Goal: Transaction & Acquisition: Purchase product/service

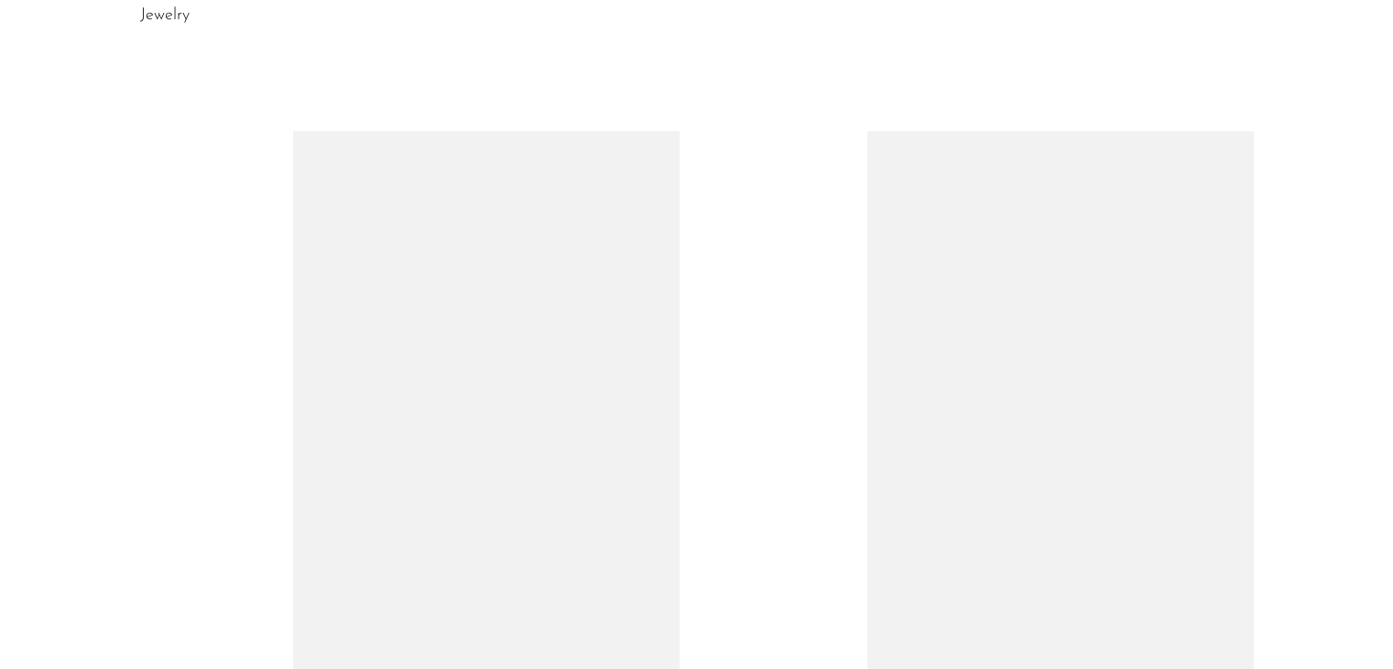
scroll to position [916, 0]
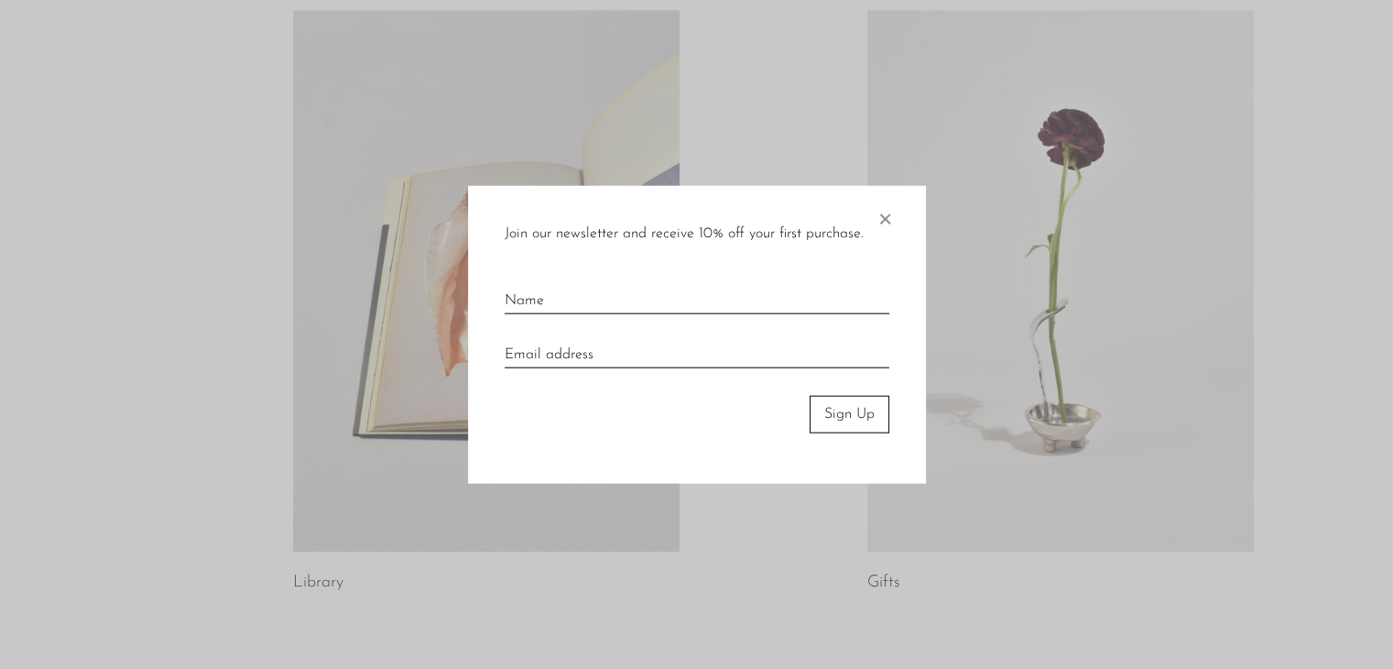
click at [891, 221] on span "×" at bounding box center [885, 215] width 18 height 59
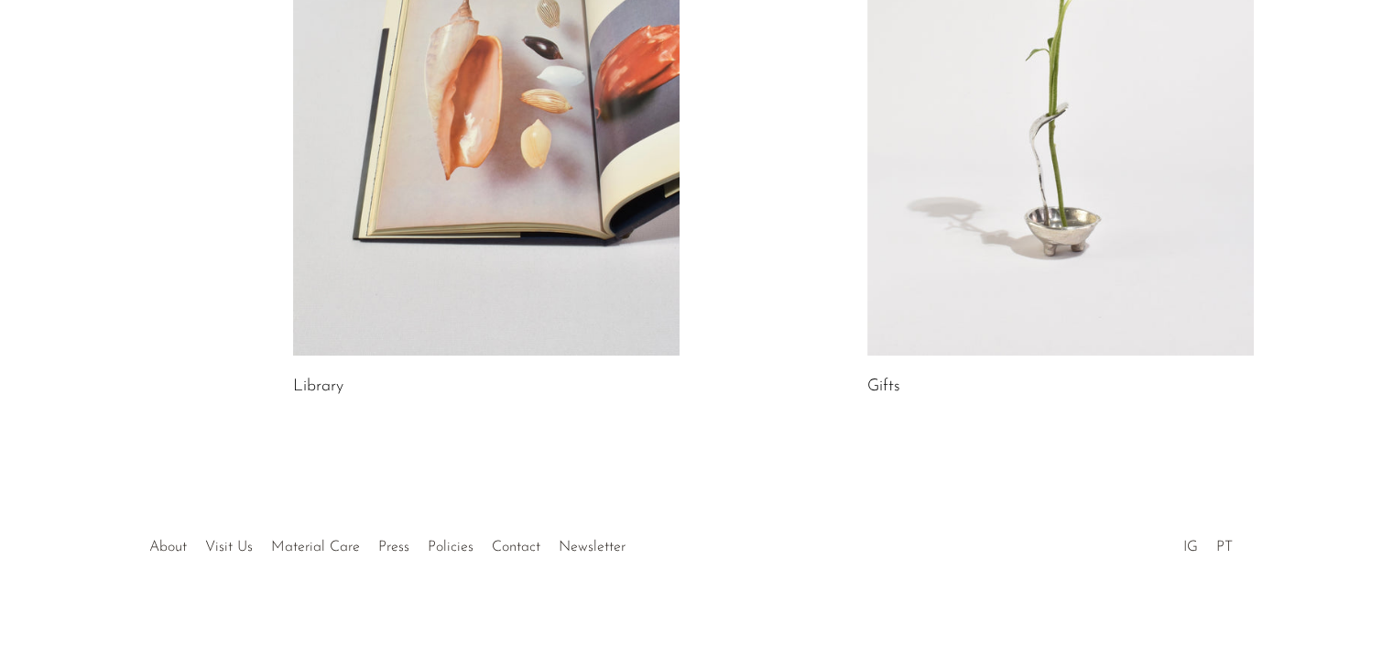
scroll to position [654, 0]
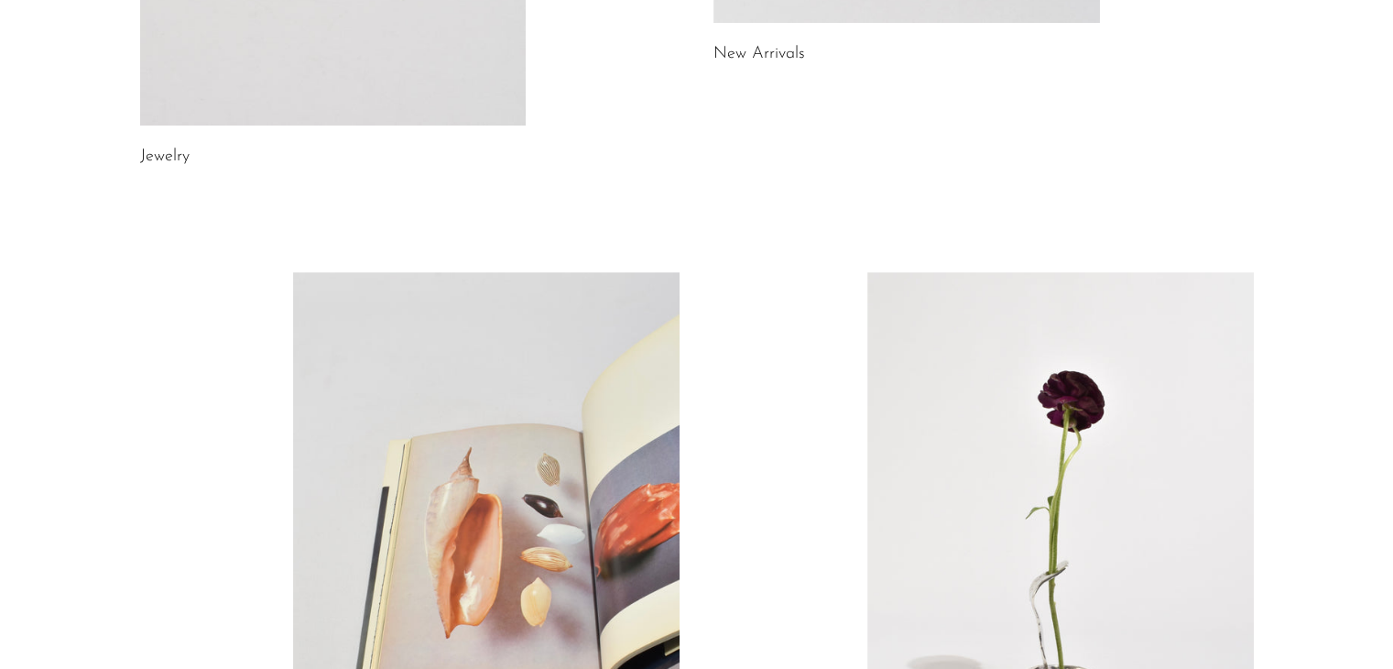
click at [985, 309] on link at bounding box center [1061, 542] width 387 height 541
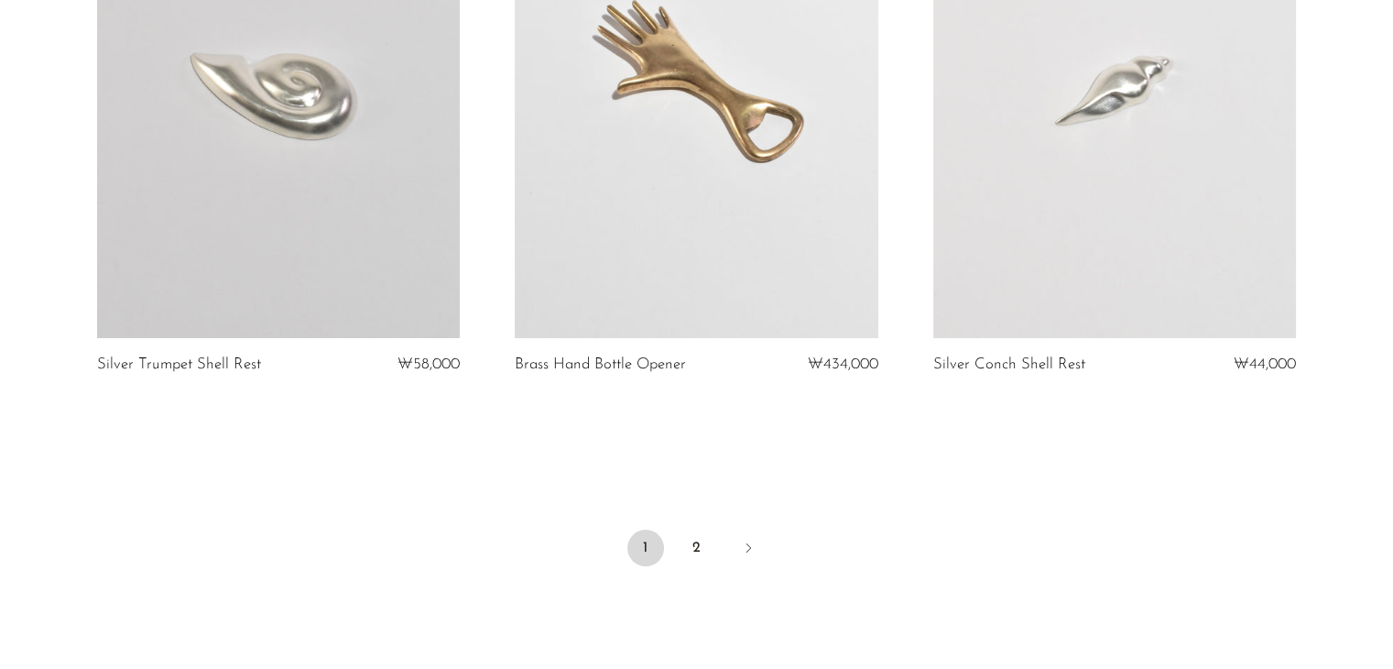
scroll to position [7031, 0]
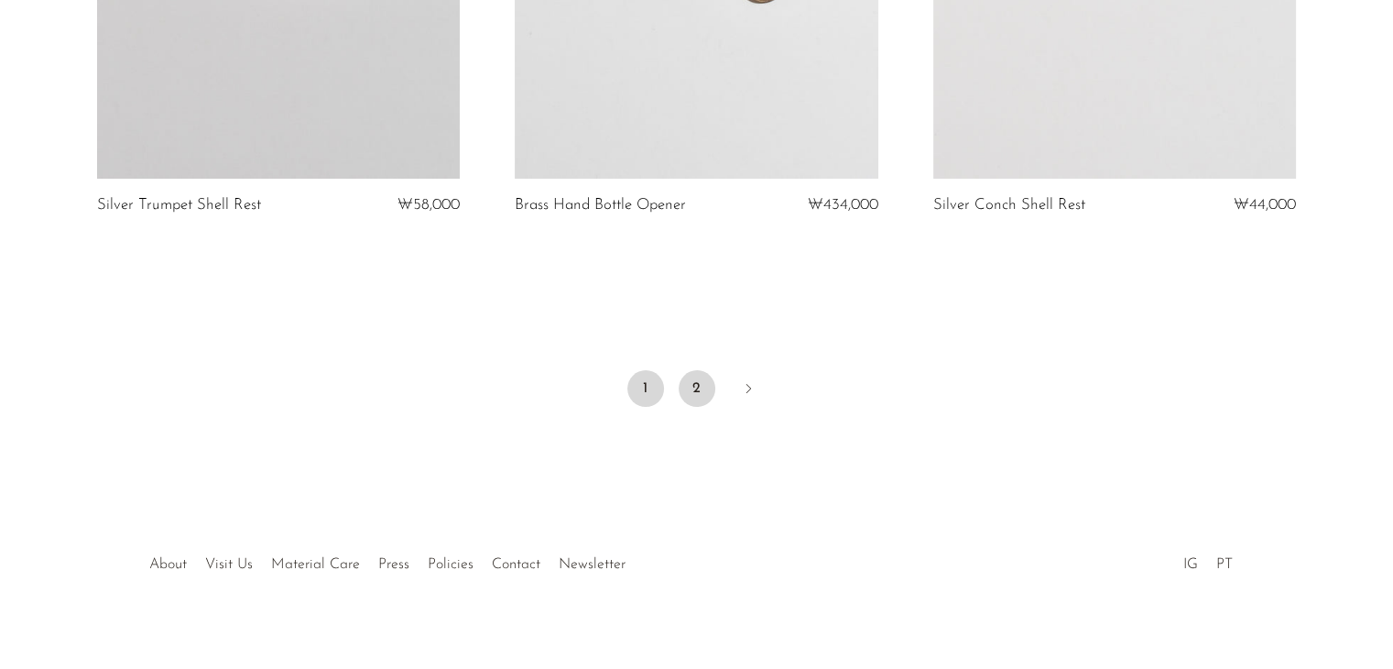
click at [694, 377] on link "2" at bounding box center [697, 388] width 37 height 37
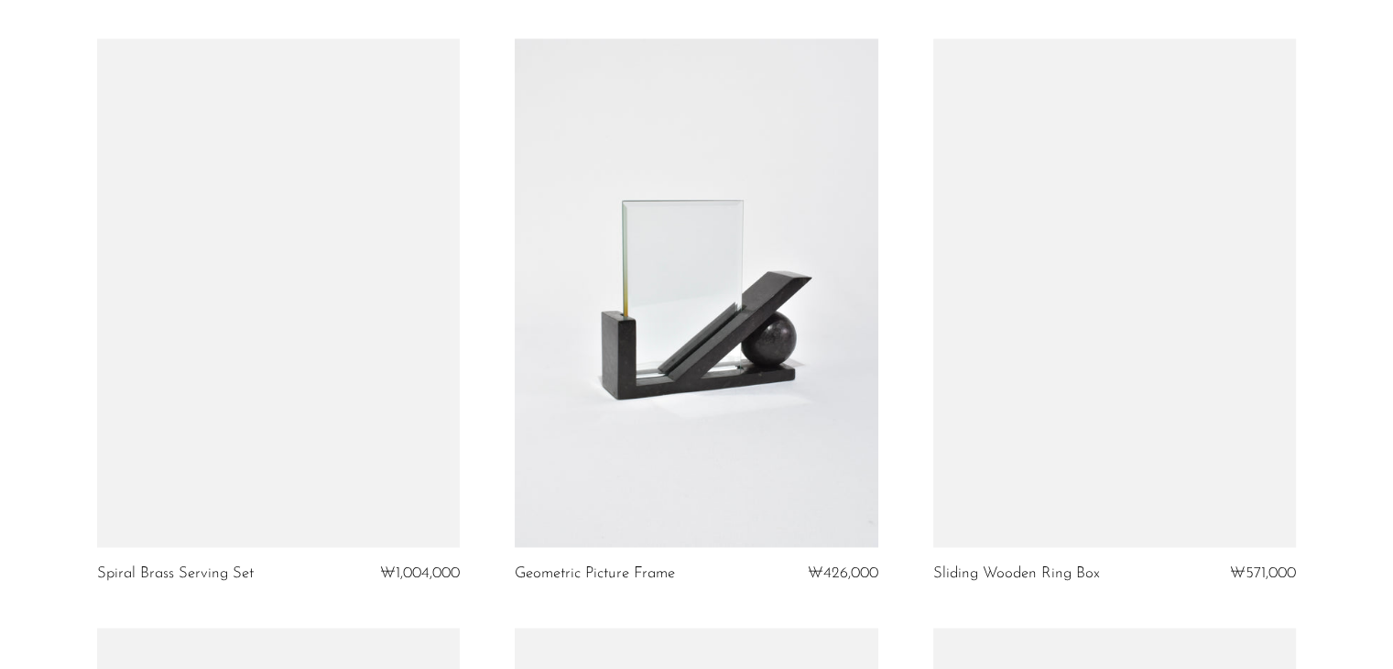
scroll to position [2657, 0]
